Goal: Task Accomplishment & Management: Complete application form

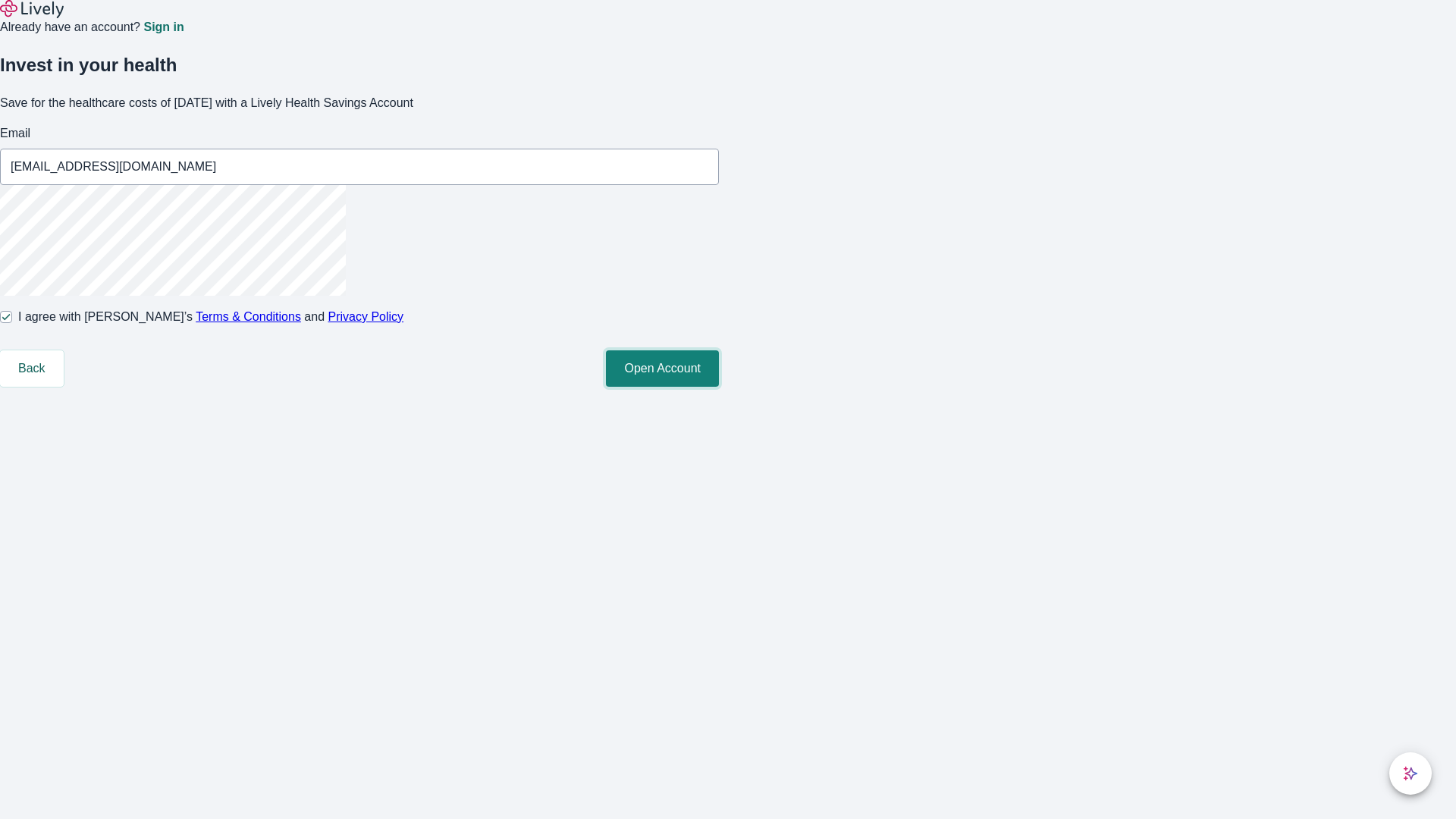
click at [719, 387] on button "Open Account" at bounding box center [662, 368] width 113 height 36
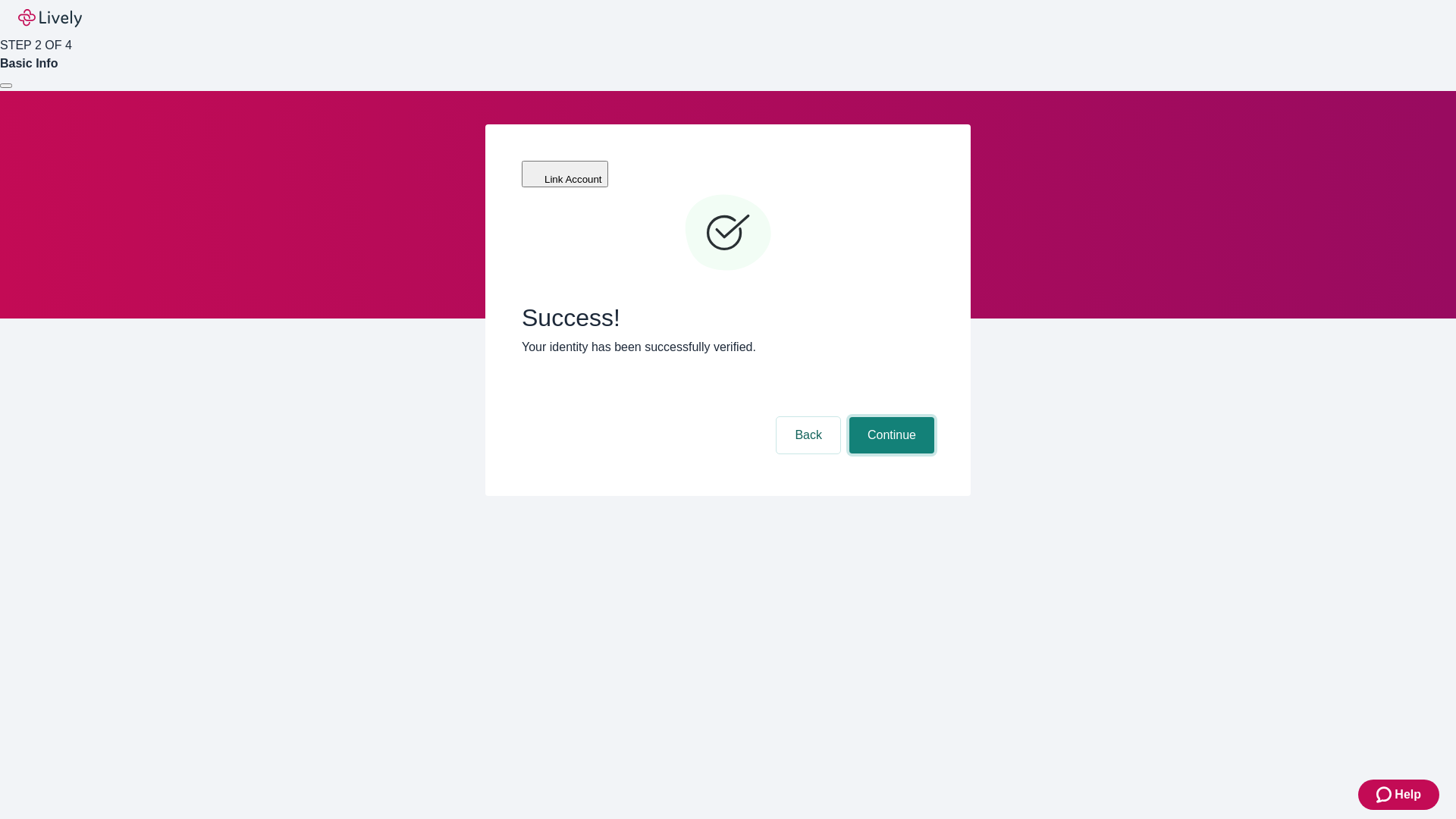
click at [889, 417] on button "Continue" at bounding box center [891, 435] width 85 height 36
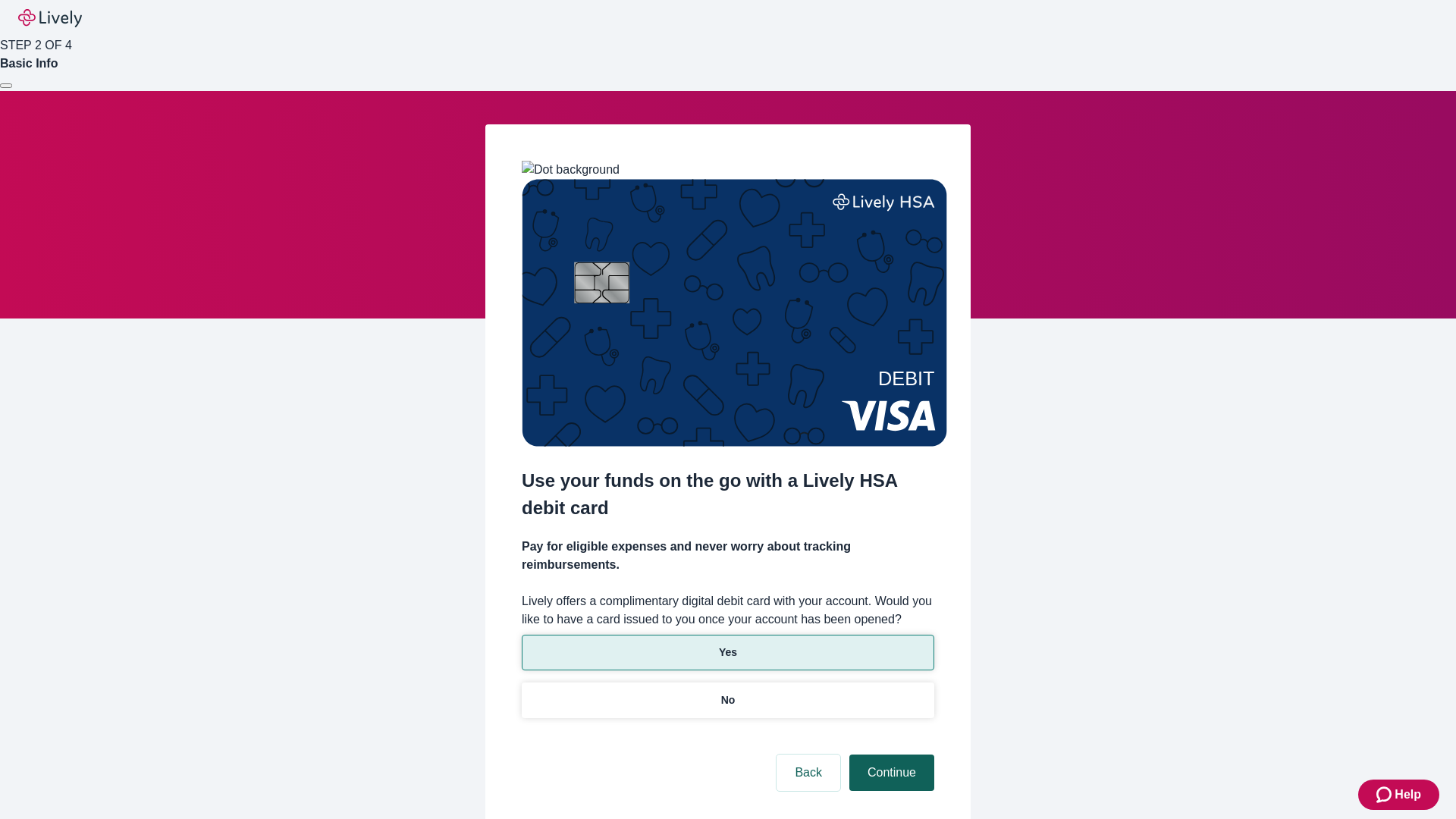
click at [727, 645] on p "Yes" at bounding box center [728, 653] width 18 height 16
click at [889, 755] on button "Continue" at bounding box center [891, 773] width 85 height 36
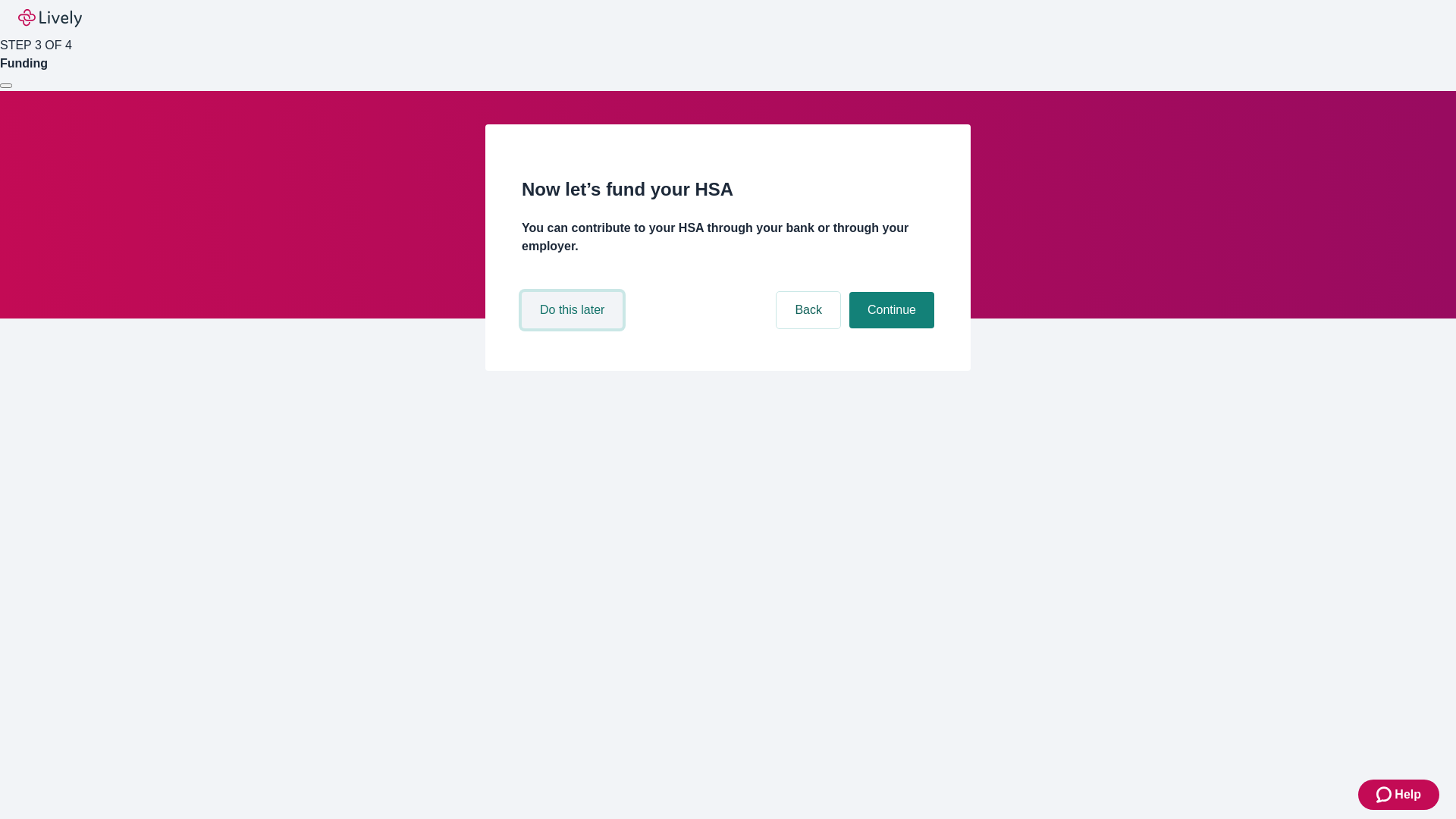
click at [574, 329] on button "Do this later" at bounding box center [572, 310] width 101 height 36
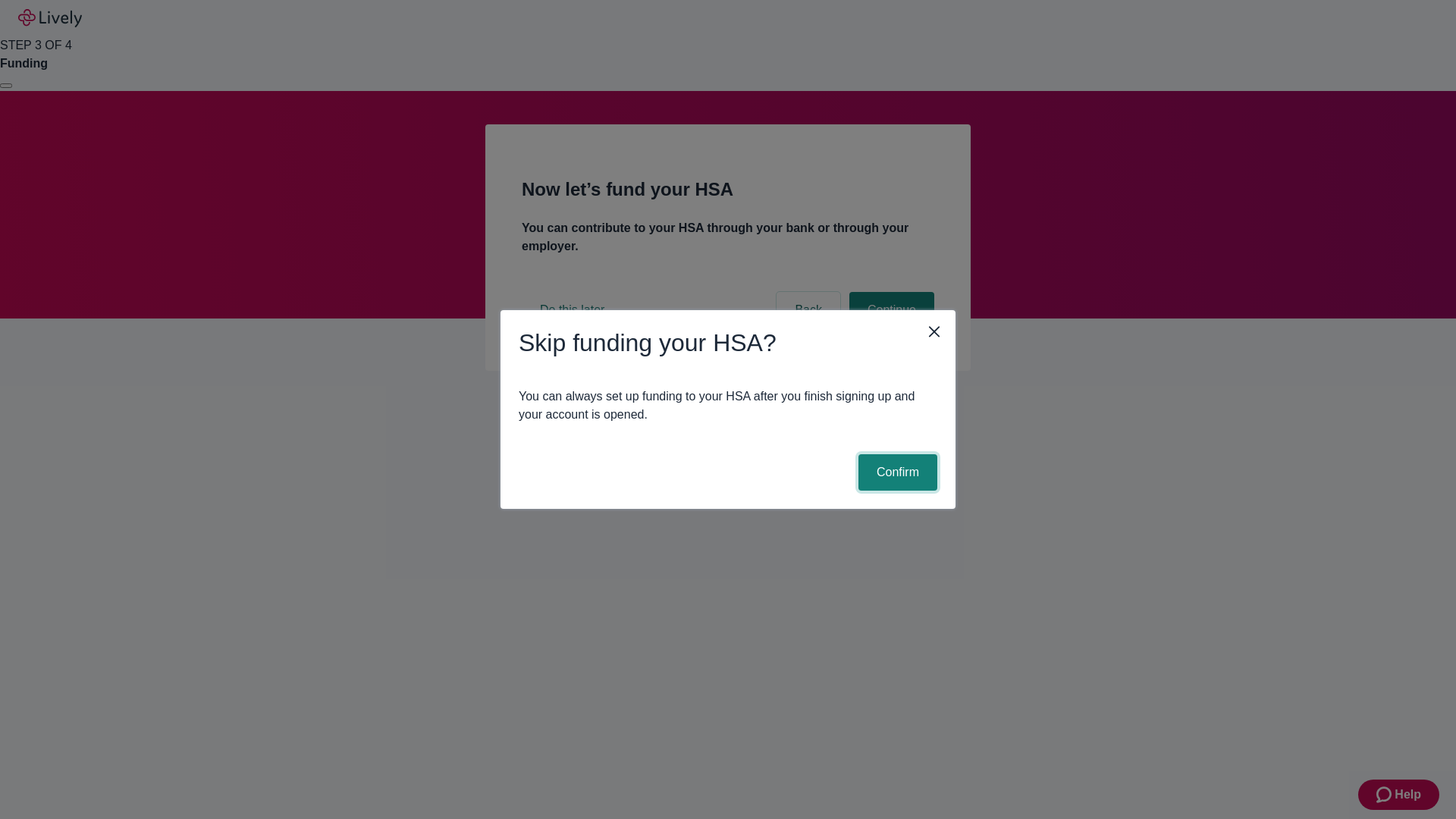
click at [895, 472] on button "Confirm" at bounding box center [897, 472] width 79 height 36
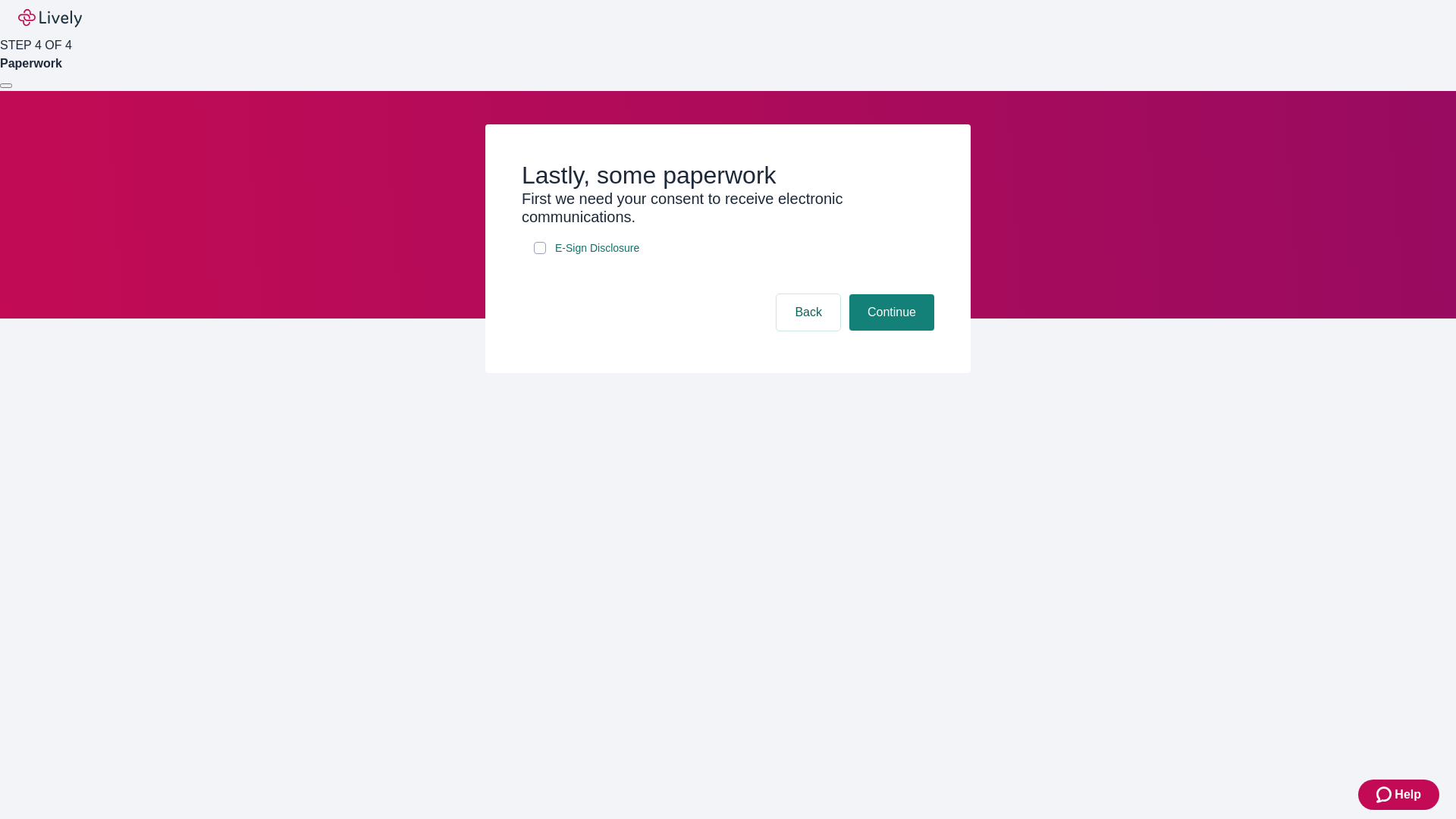
click at [540, 254] on input "E-Sign Disclosure" at bounding box center [540, 248] width 12 height 12
checkbox input "true"
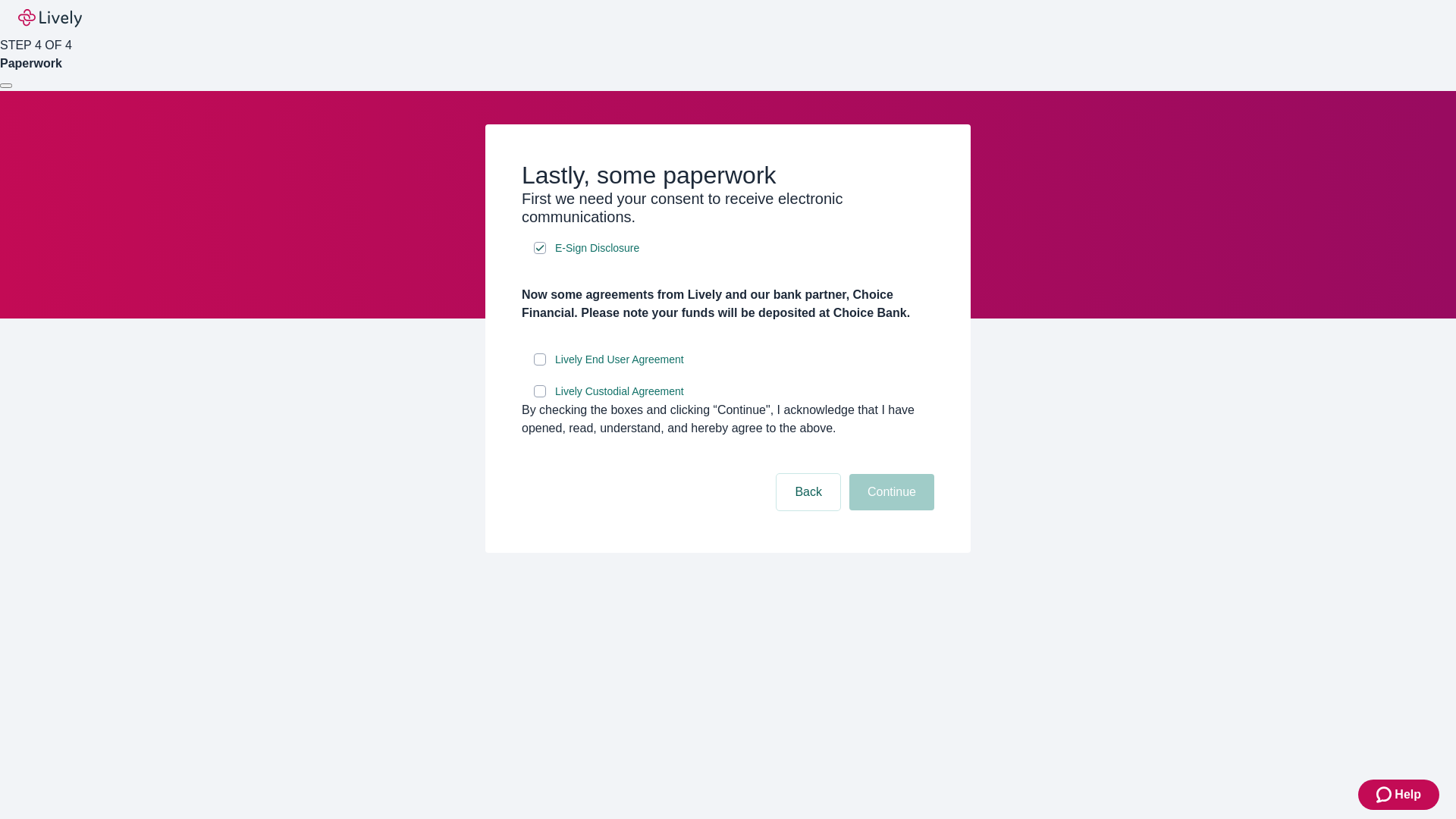
click at [540, 366] on input "Lively End User Agreement" at bounding box center [540, 359] width 12 height 12
checkbox input "true"
click at [540, 398] on input "Lively Custodial Agreement" at bounding box center [540, 392] width 12 height 12
checkbox input "true"
click at [889, 511] on button "Continue" at bounding box center [891, 492] width 85 height 36
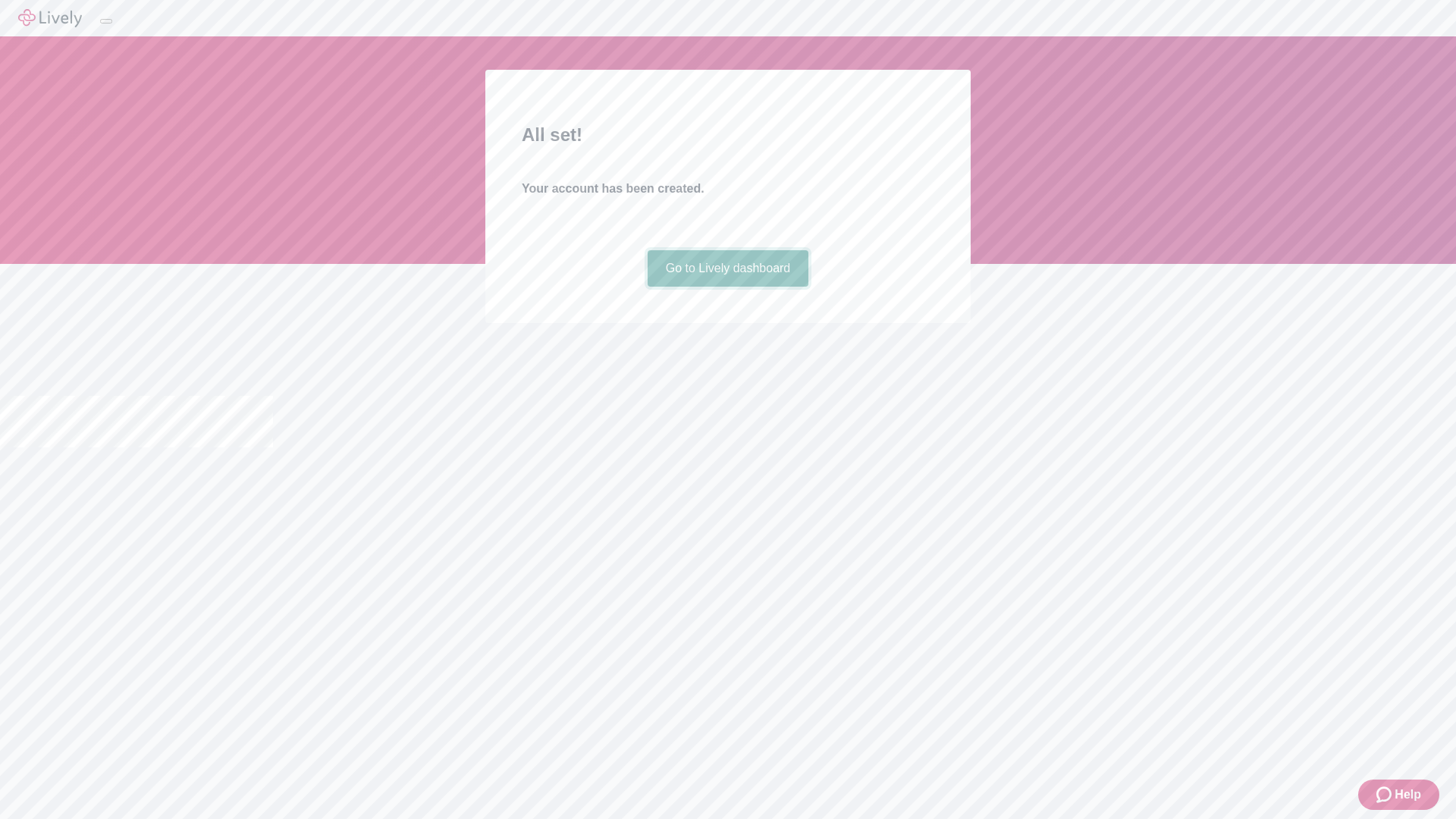
click at [727, 286] on link "Go to Lively dashboard" at bounding box center [728, 268] width 161 height 36
